Goal: Task Accomplishment & Management: Manage account settings

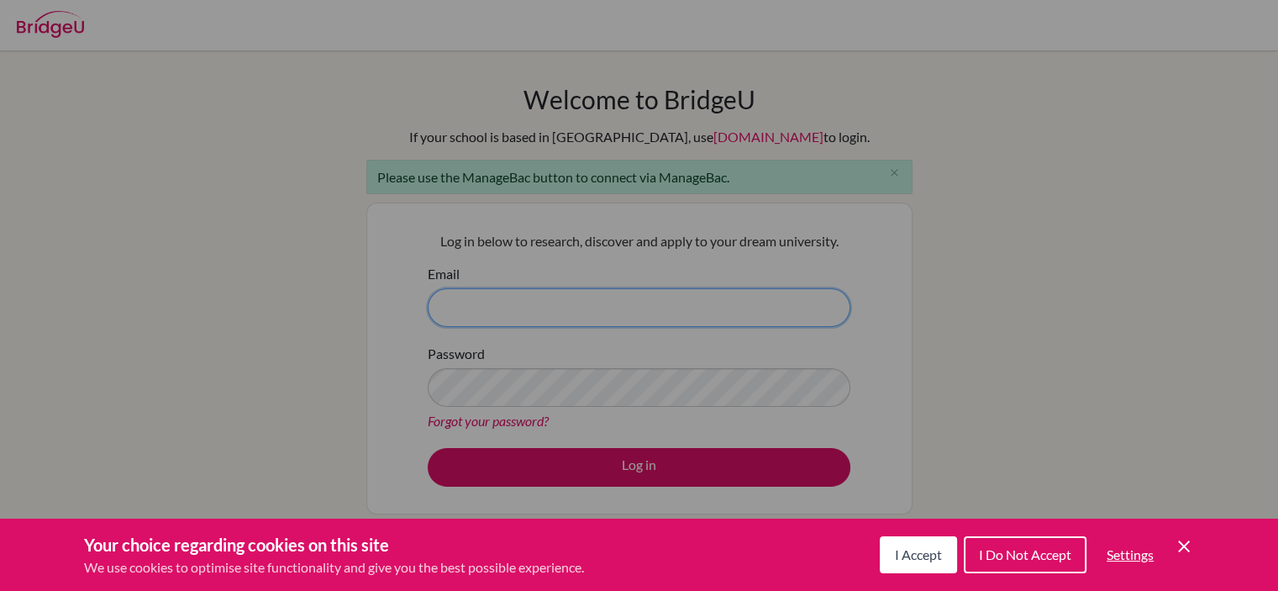
type input "[EMAIL_ADDRESS][DOMAIN_NAME]"
click at [649, 462] on div "Cookie Preferences" at bounding box center [639, 295] width 1278 height 591
click at [911, 562] on span "I Accept" at bounding box center [918, 554] width 47 height 16
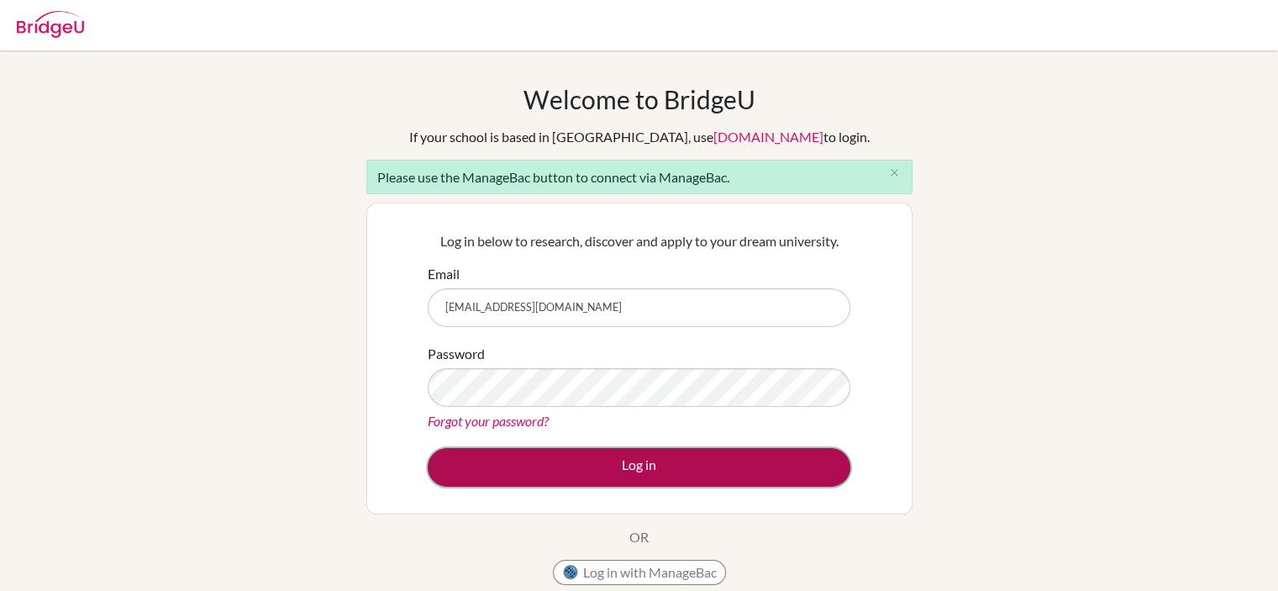
click at [625, 460] on button "Log in" at bounding box center [639, 467] width 423 height 39
